Goal: Task Accomplishment & Management: Use online tool/utility

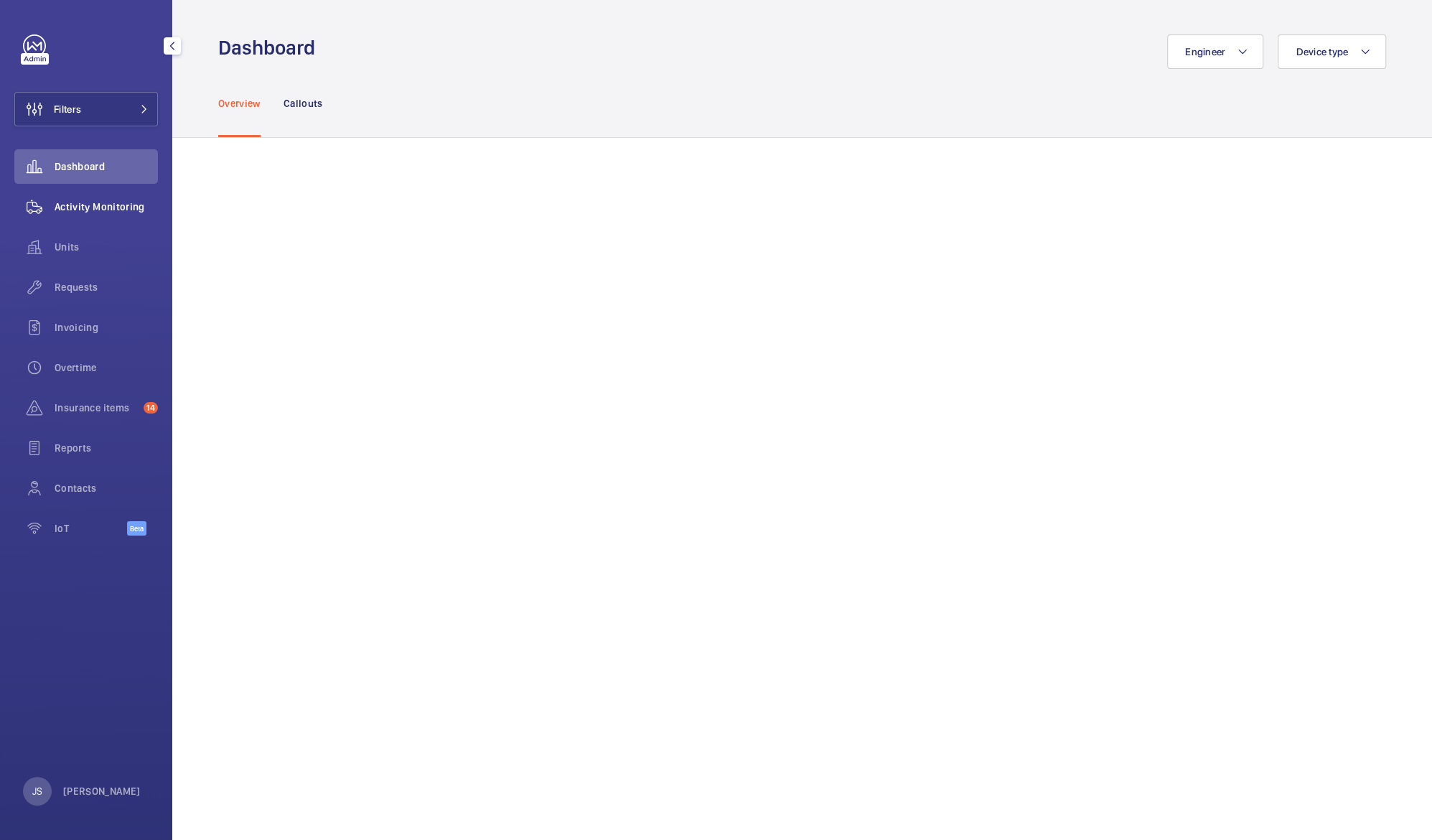
click at [54, 210] on wm-front-icon-button at bounding box center [35, 206] width 40 height 35
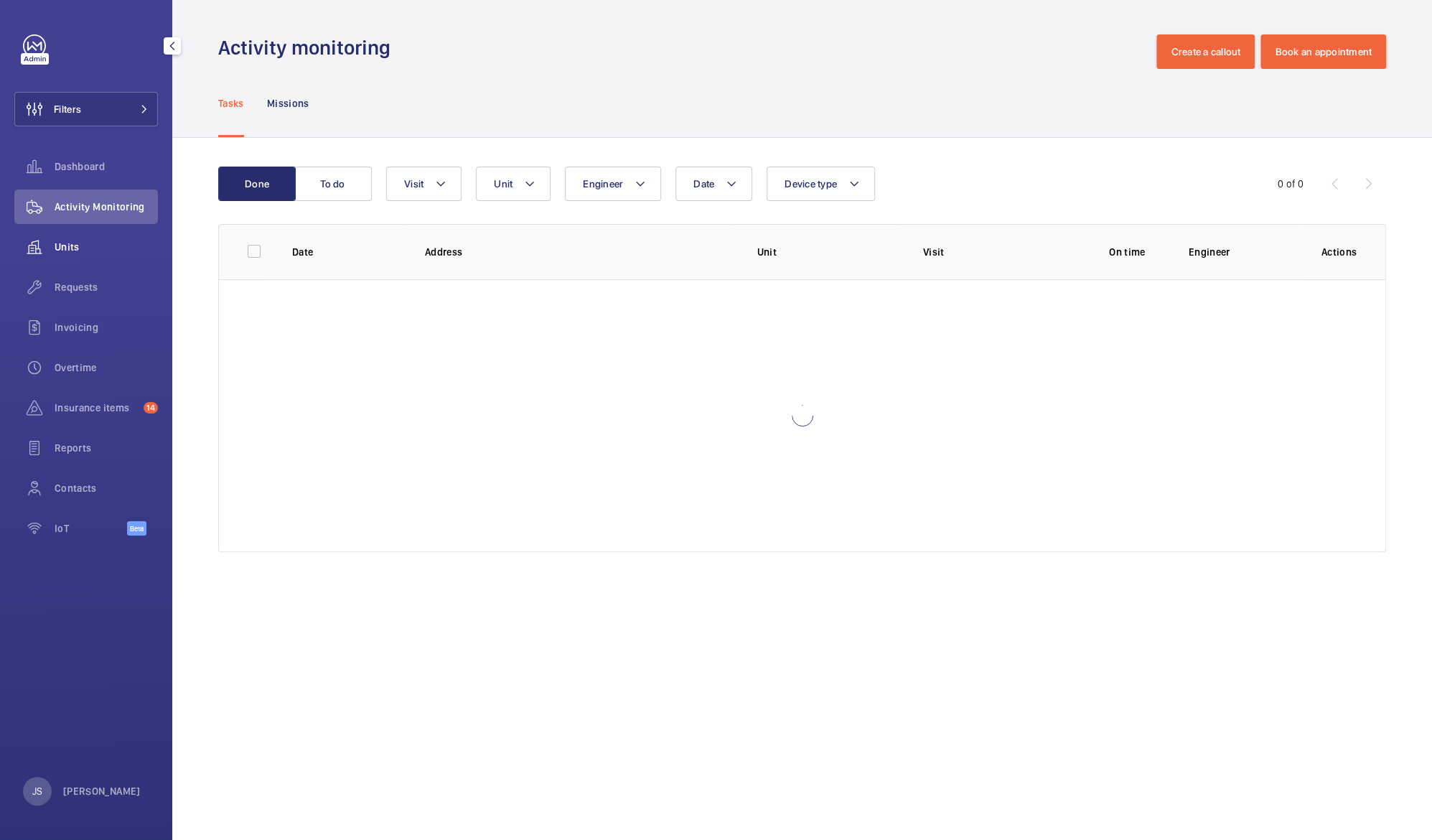
click at [63, 244] on span "Units" at bounding box center [106, 247] width 104 height 14
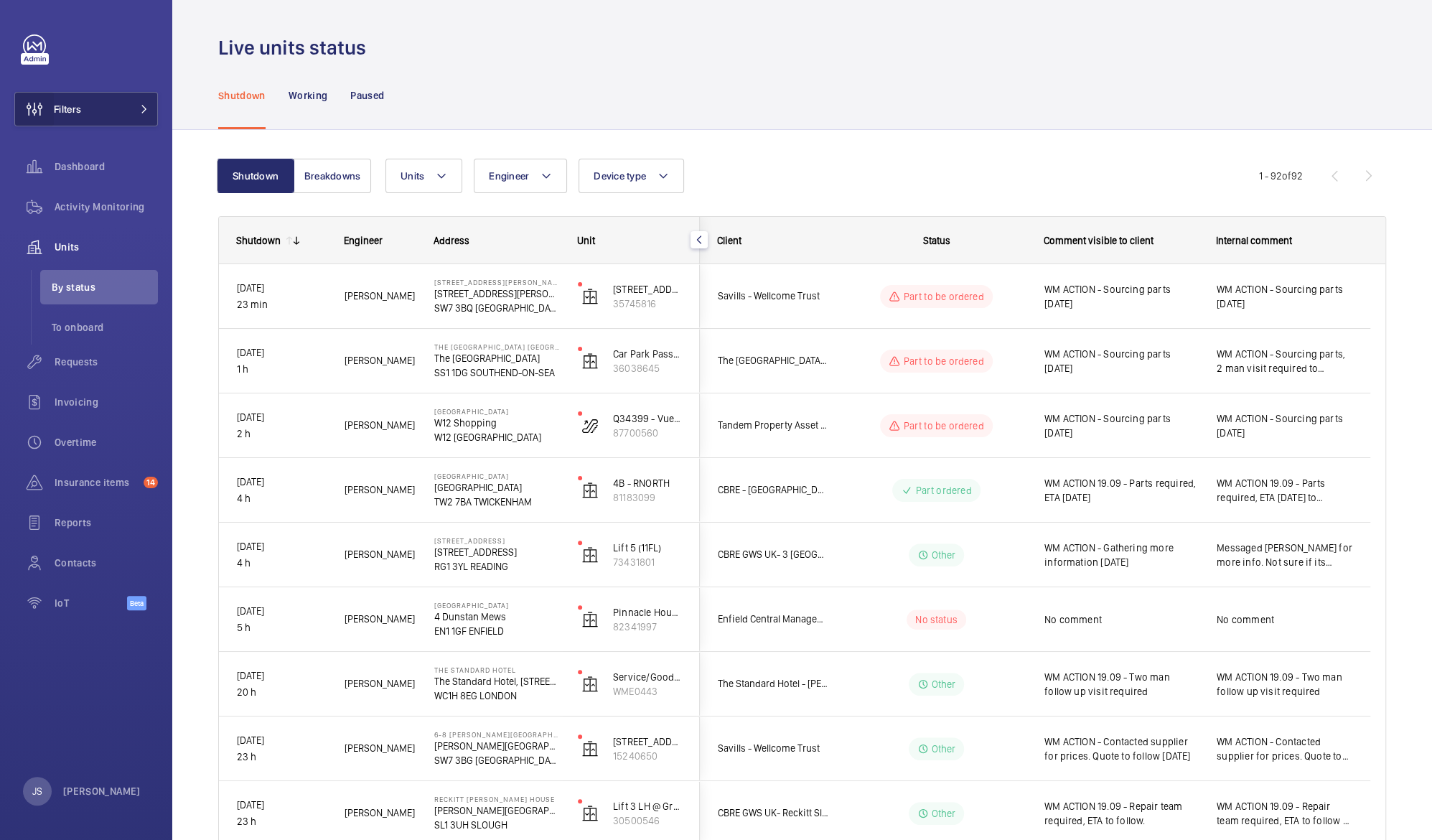
click at [51, 106] on wm-front-icon-button at bounding box center [35, 109] width 39 height 35
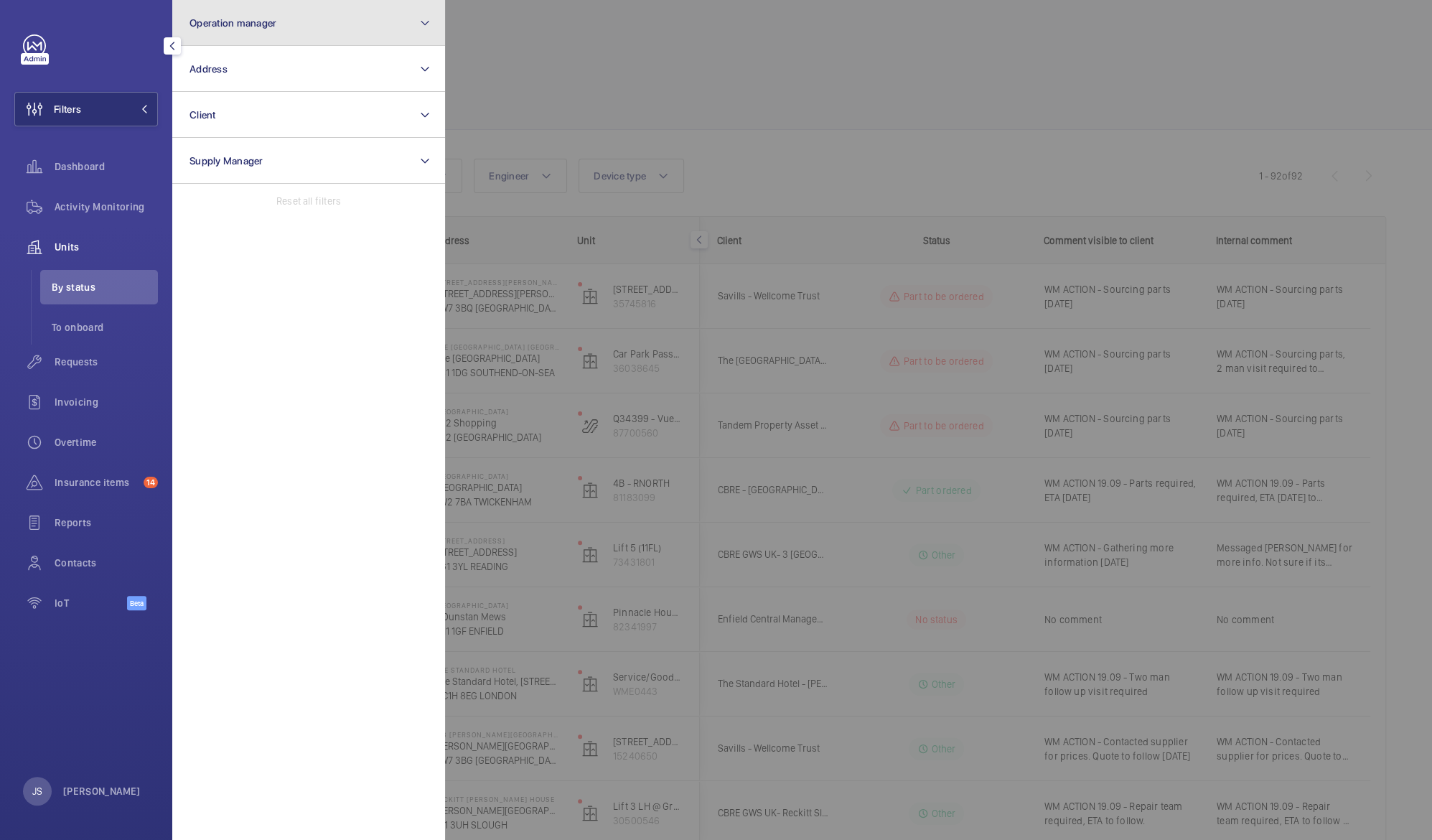
click at [214, 29] on button "Operation manager" at bounding box center [309, 23] width 273 height 46
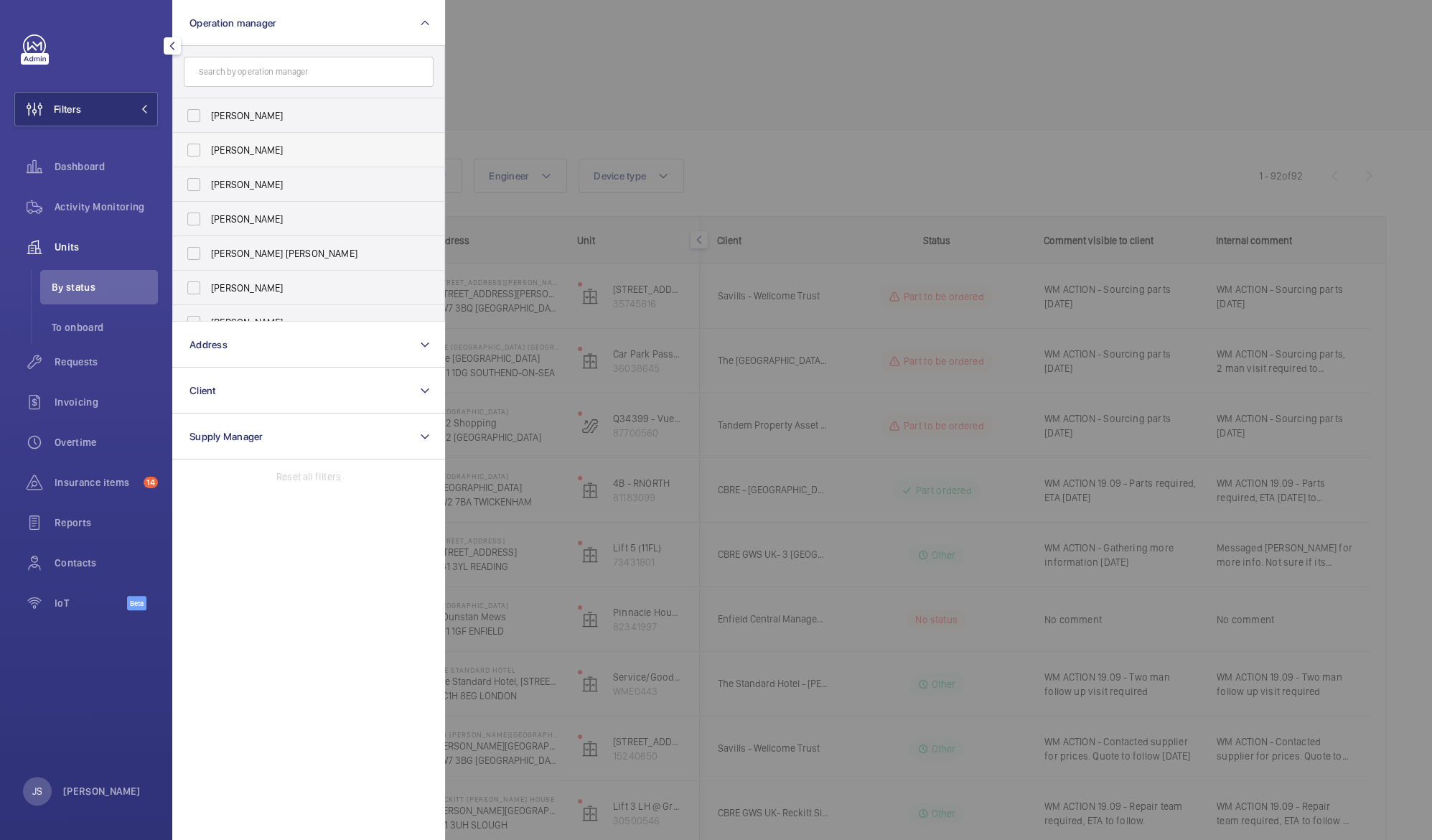
click at [242, 150] on span "[PERSON_NAME]" at bounding box center [310, 150] width 198 height 14
click at [208, 150] on input "[PERSON_NAME]" at bounding box center [194, 150] width 29 height 29
checkbox input "true"
click at [583, 66] on div at bounding box center [1161, 420] width 1432 height 840
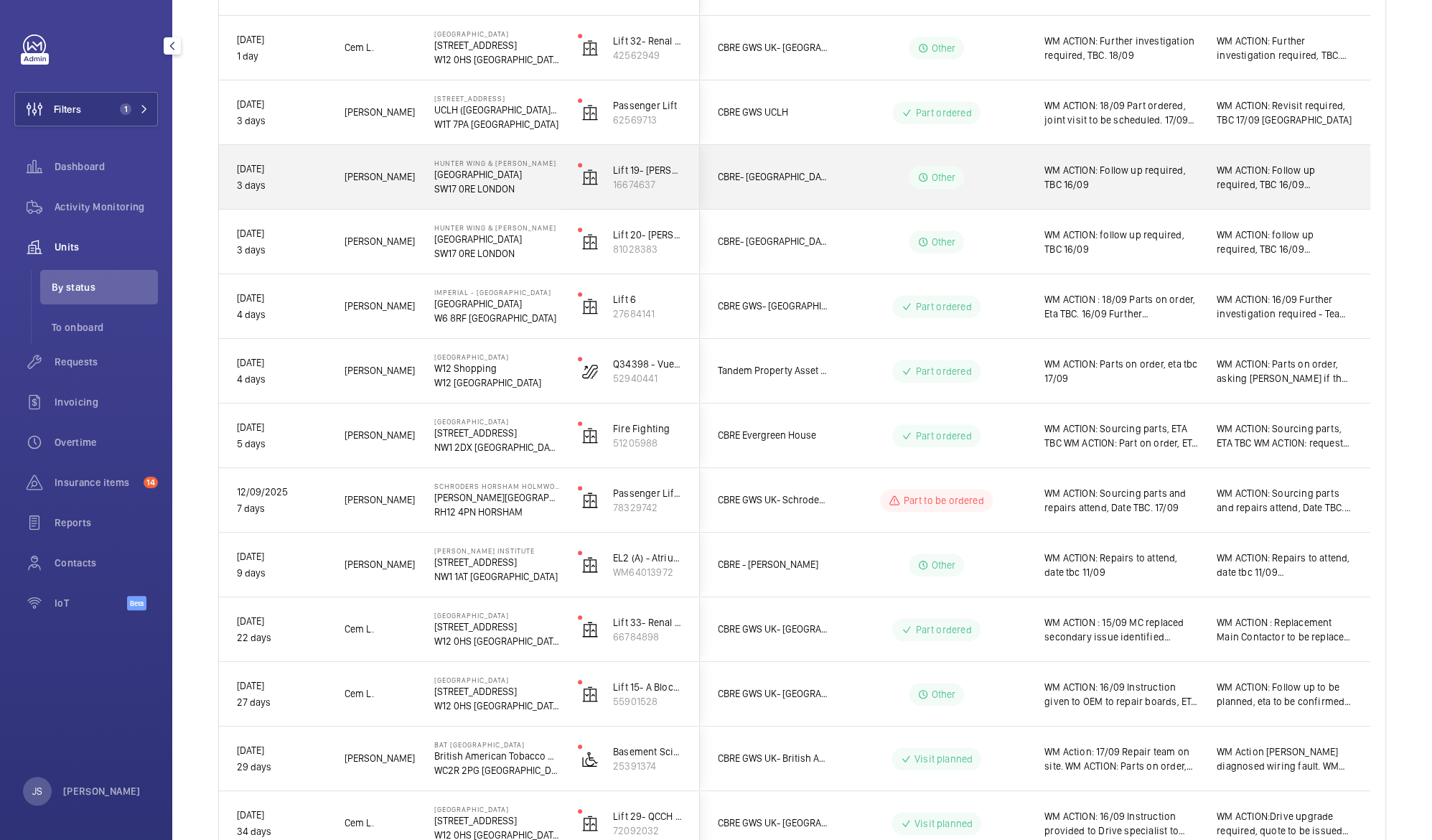
scroll to position [510, 0]
click at [476, 438] on p "NW1 2DX [GEOGRAPHIC_DATA]" at bounding box center [497, 444] width 125 height 14
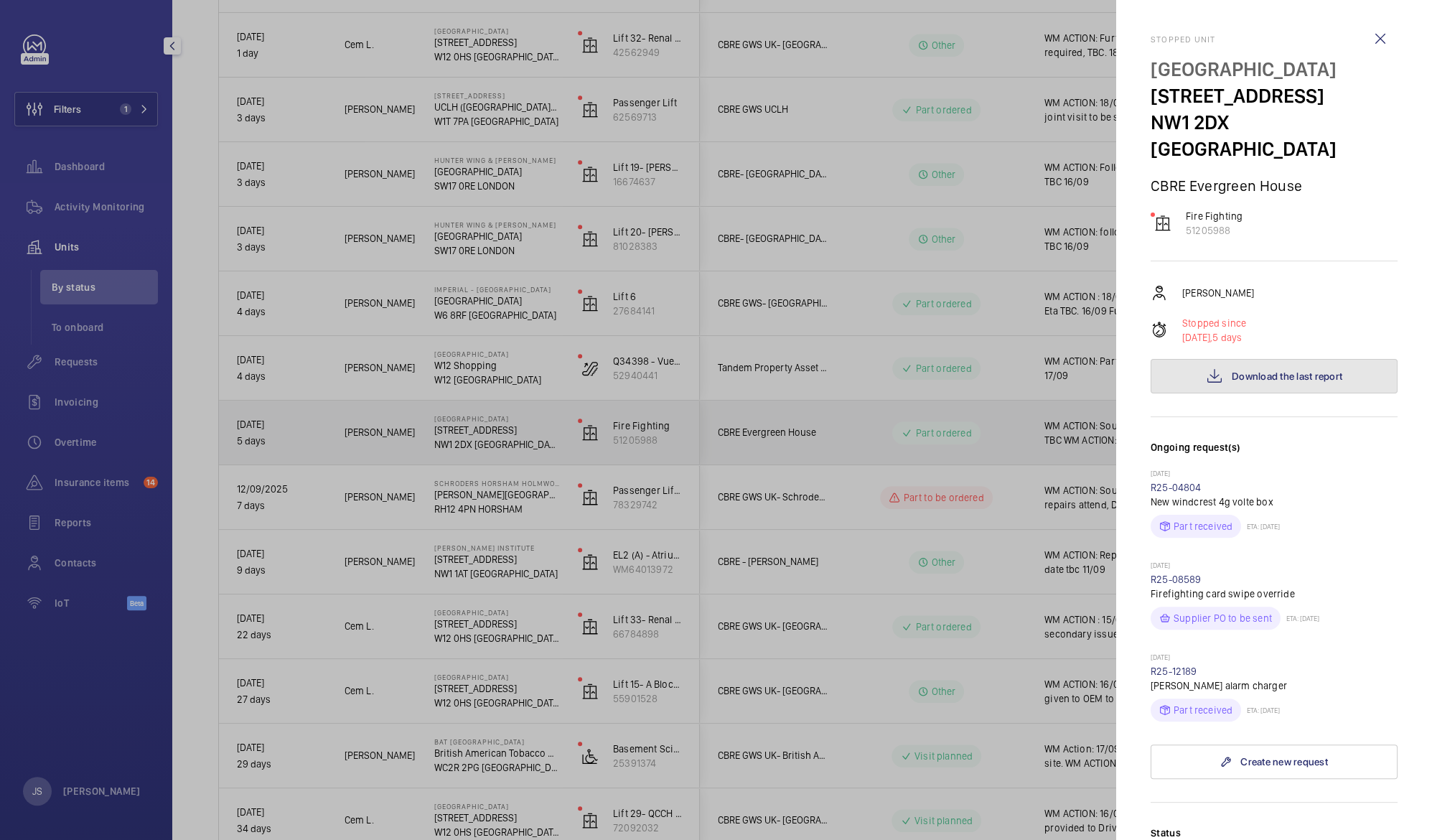
click at [1261, 370] on span "Download the last report" at bounding box center [1286, 376] width 110 height 12
